Goal: Entertainment & Leisure: Browse casually

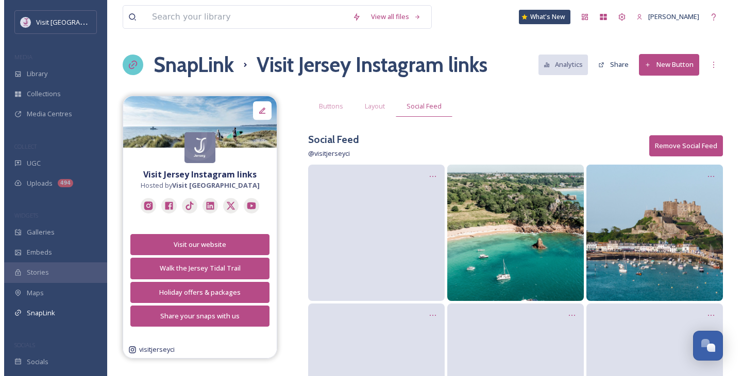
scroll to position [947, 0]
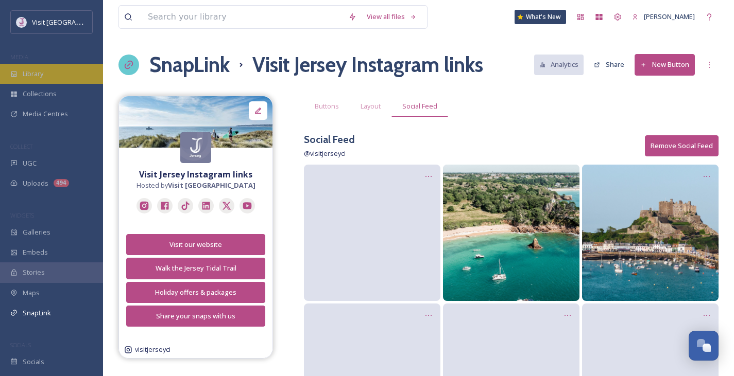
click at [75, 69] on div "Library" at bounding box center [51, 74] width 103 height 20
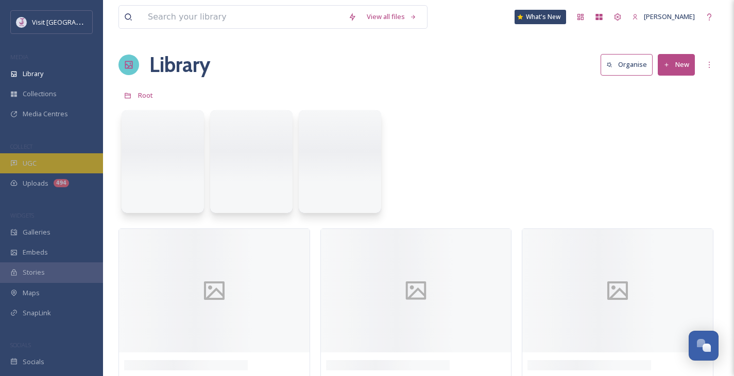
click at [47, 161] on div "UGC" at bounding box center [51, 163] width 103 height 20
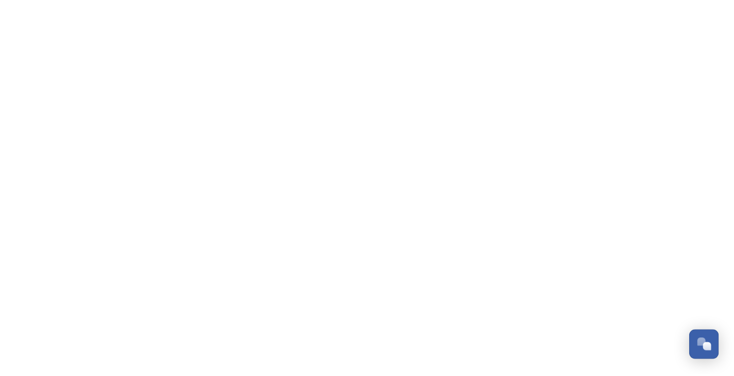
scroll to position [967, 0]
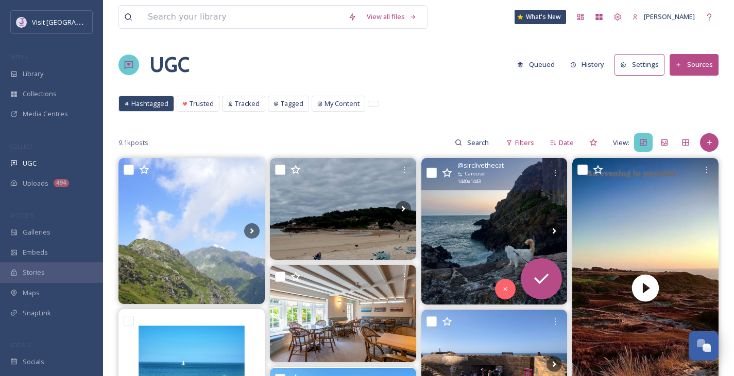
click at [477, 202] on img at bounding box center [494, 231] width 146 height 146
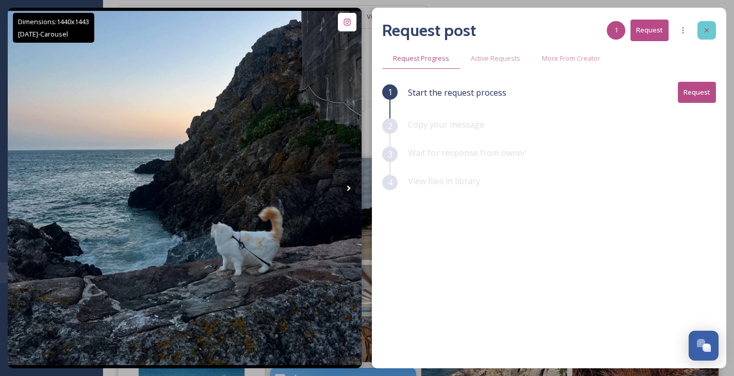
click at [706, 29] on icon at bounding box center [707, 30] width 8 height 8
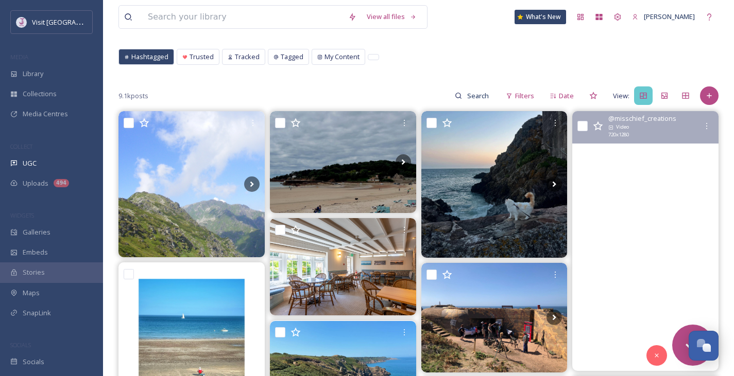
scroll to position [46, 0]
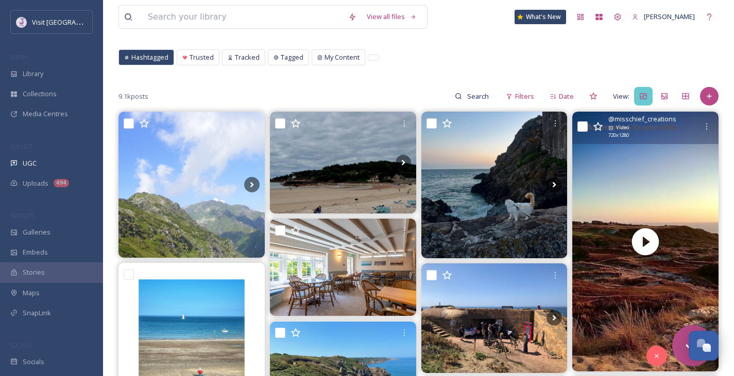
click at [597, 126] on icon at bounding box center [598, 126] width 10 height 9
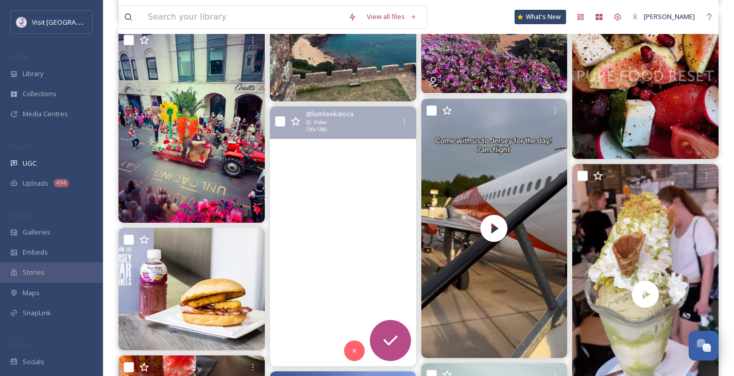
scroll to position [1123, 0]
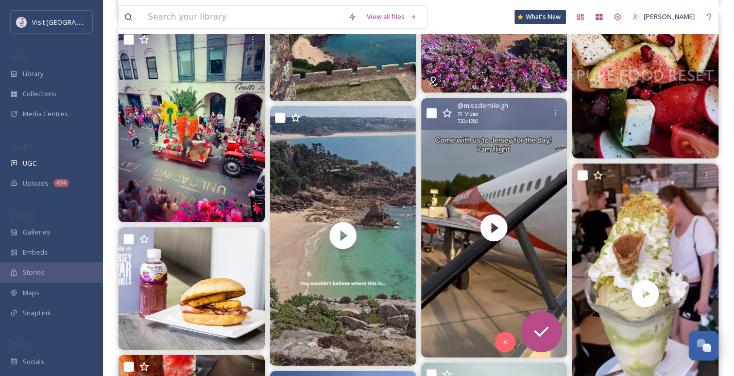
click at [446, 114] on icon at bounding box center [447, 113] width 10 height 10
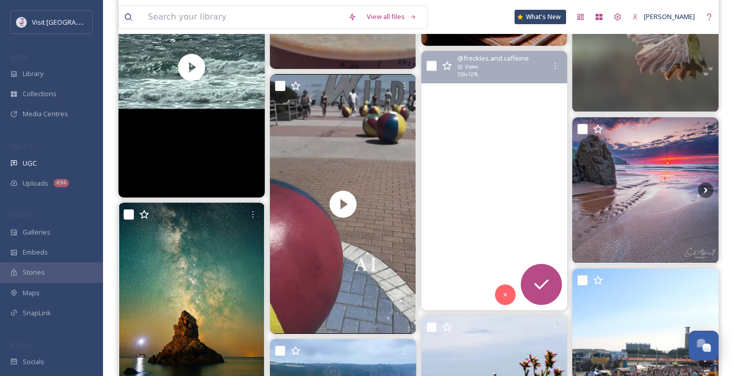
scroll to position [3343, 0]
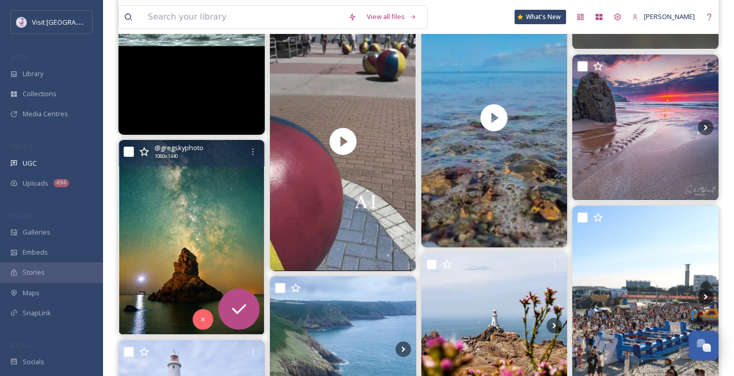
click at [144, 152] on icon at bounding box center [144, 152] width 10 height 10
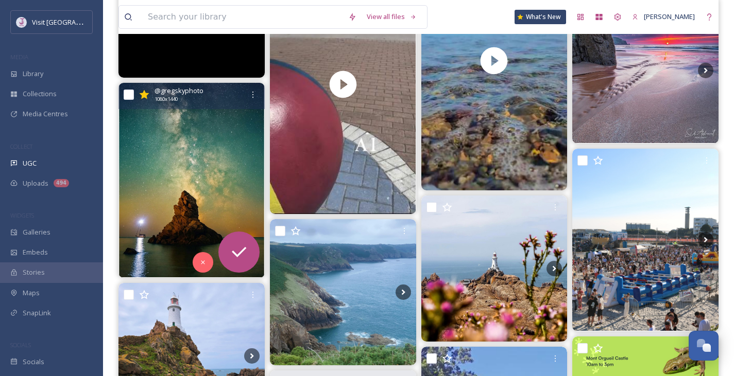
scroll to position [3401, 0]
click at [216, 158] on img at bounding box center [191, 179] width 146 height 195
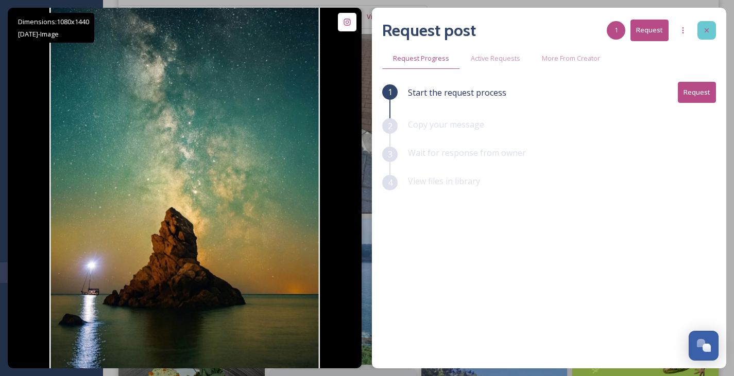
click at [708, 31] on icon at bounding box center [707, 30] width 4 height 4
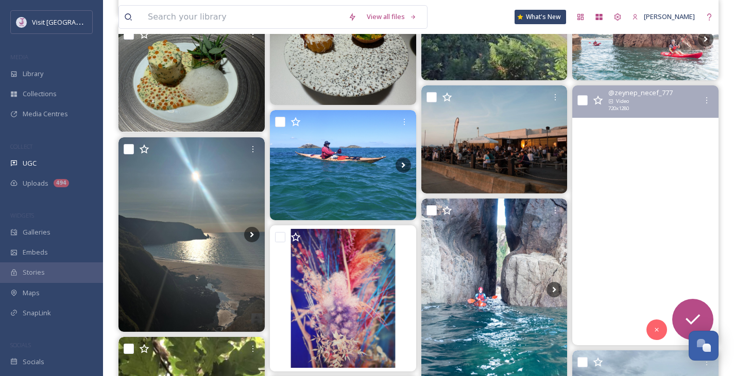
scroll to position [3928, 0]
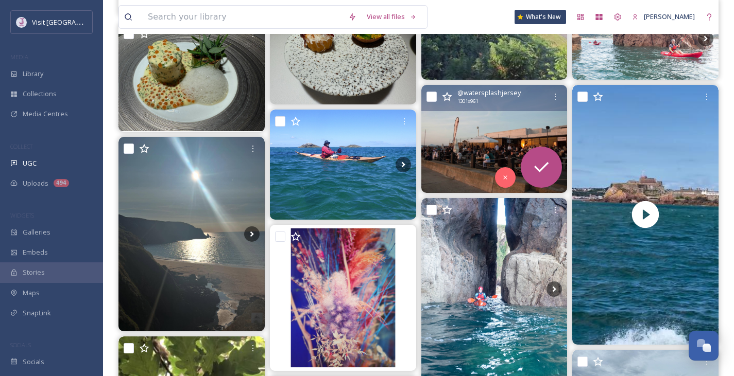
click at [447, 100] on icon at bounding box center [447, 97] width 10 height 10
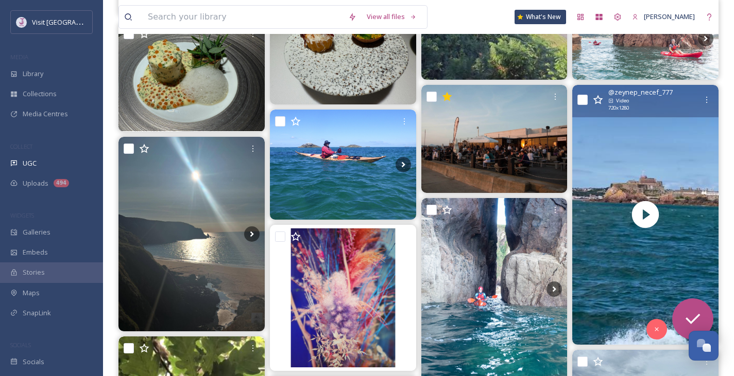
click at [598, 101] on icon at bounding box center [598, 100] width 10 height 10
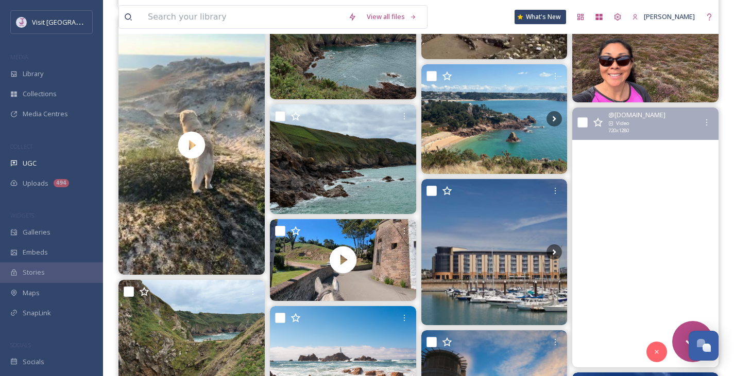
scroll to position [4516, 0]
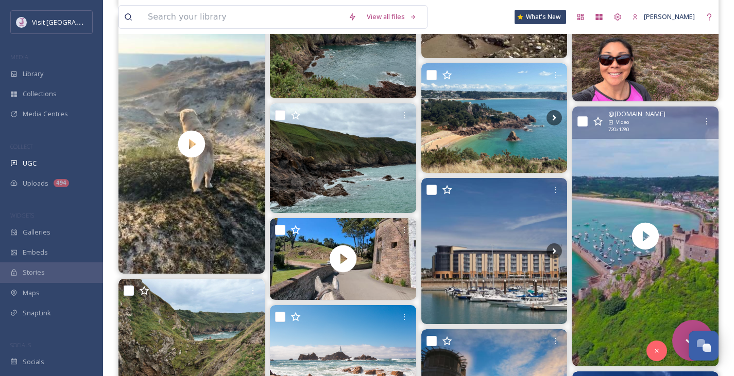
click at [598, 124] on icon at bounding box center [598, 120] width 10 height 9
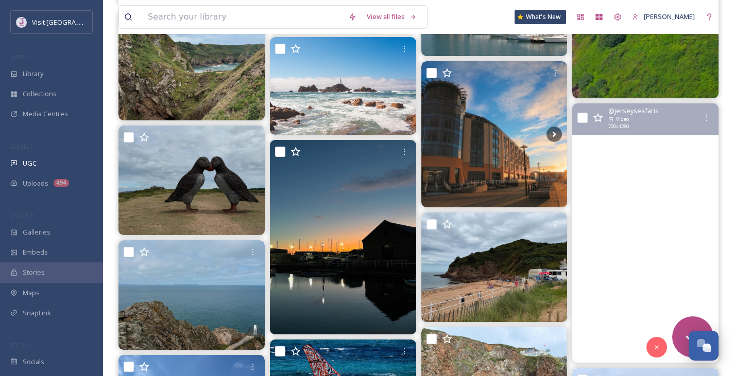
scroll to position [4827, 0]
